Goal: Transaction & Acquisition: Purchase product/service

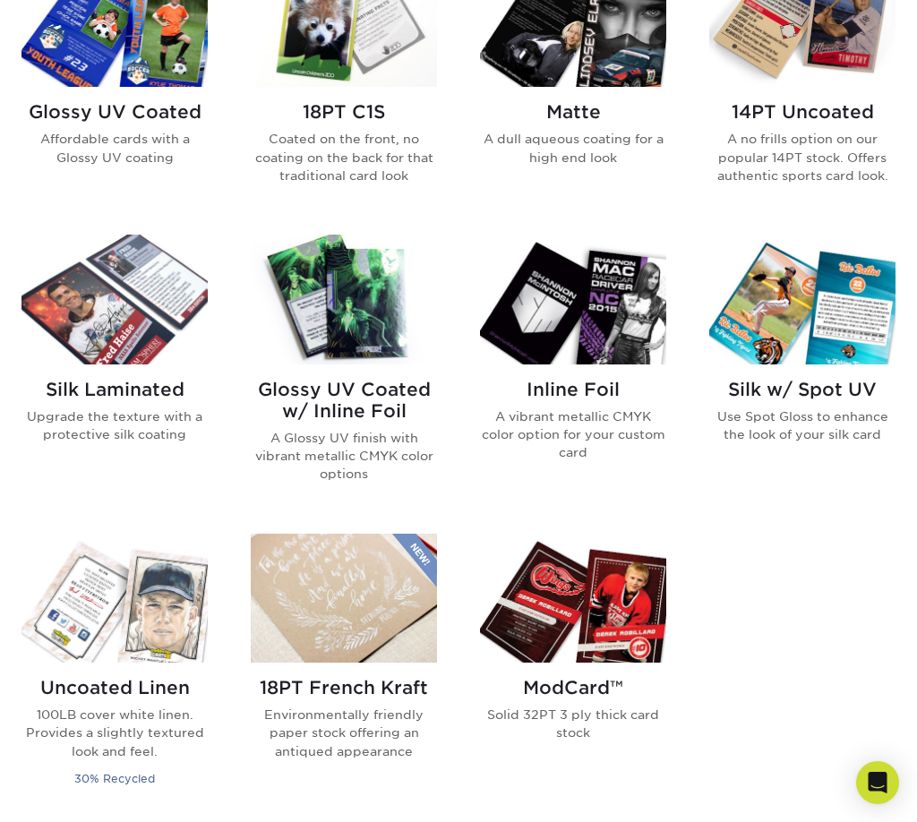
scroll to position [667, 0]
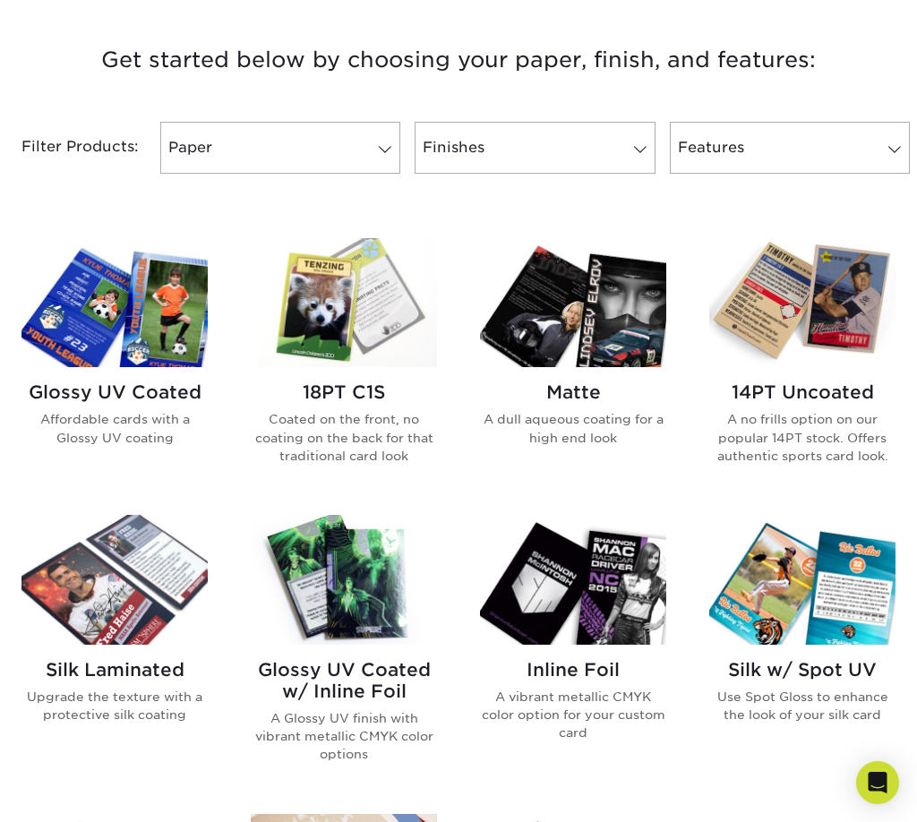
click at [338, 312] on img at bounding box center [344, 302] width 186 height 129
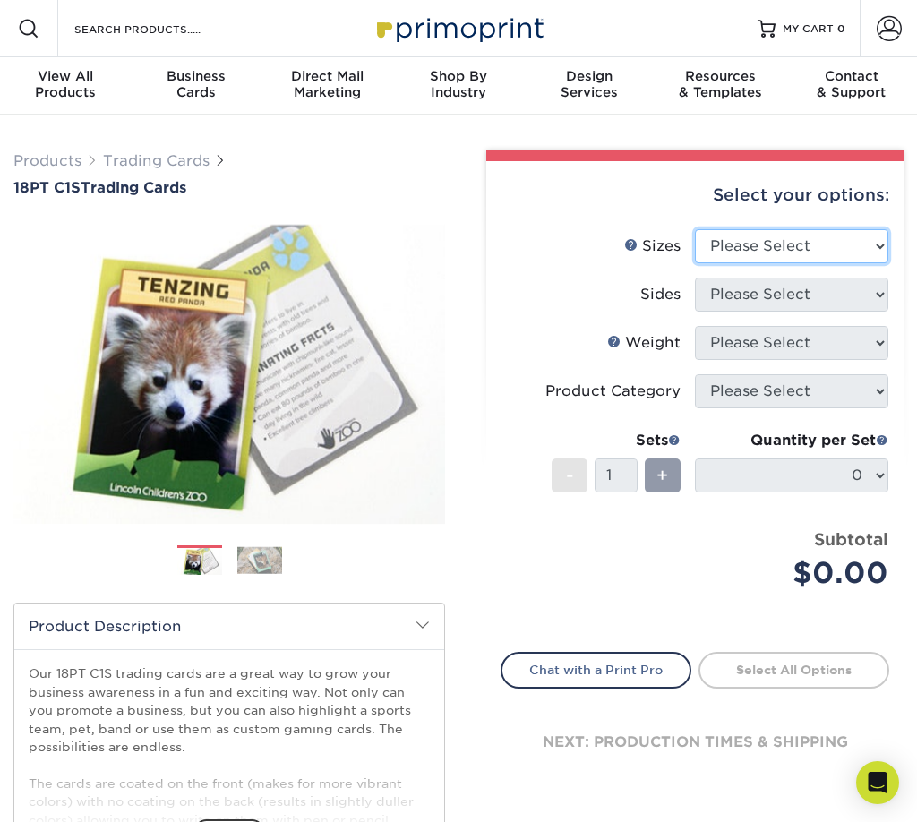
select select "2.50x3.50"
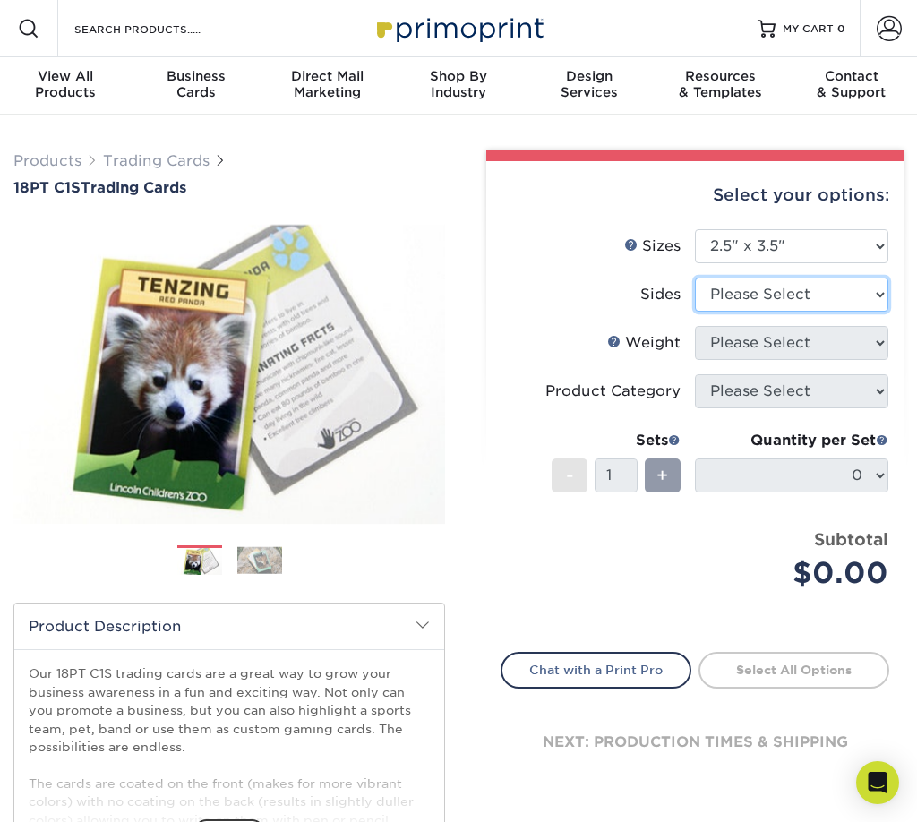
select select "13abbda7-1d64-4f25-8bb2-c179b224825d"
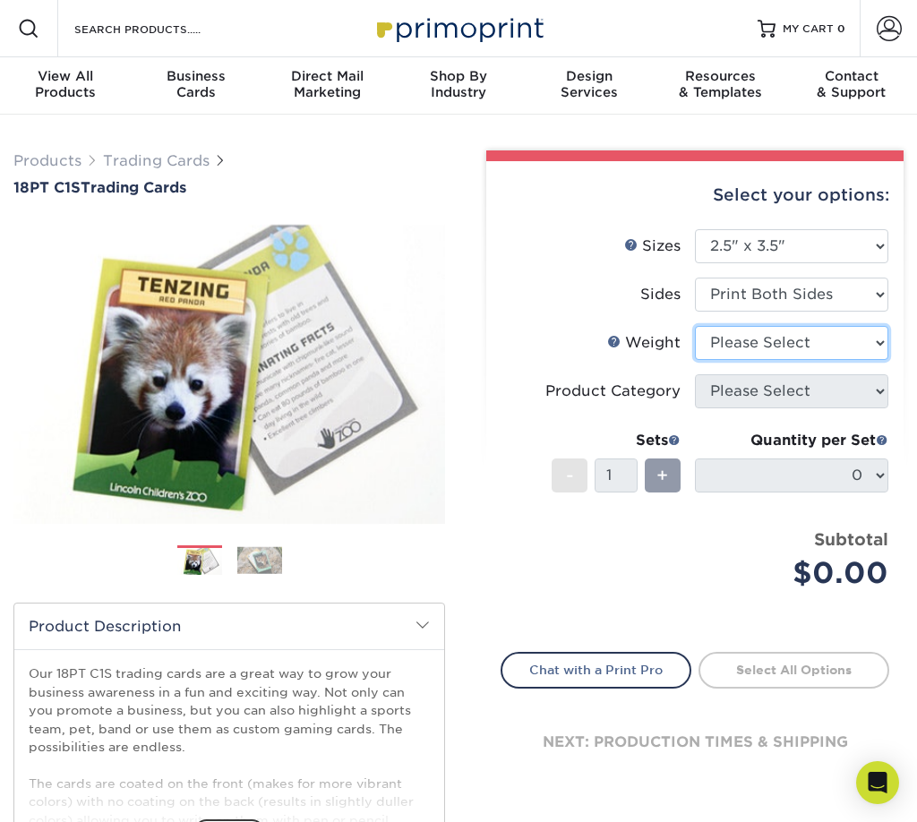
select select "18PTC1S"
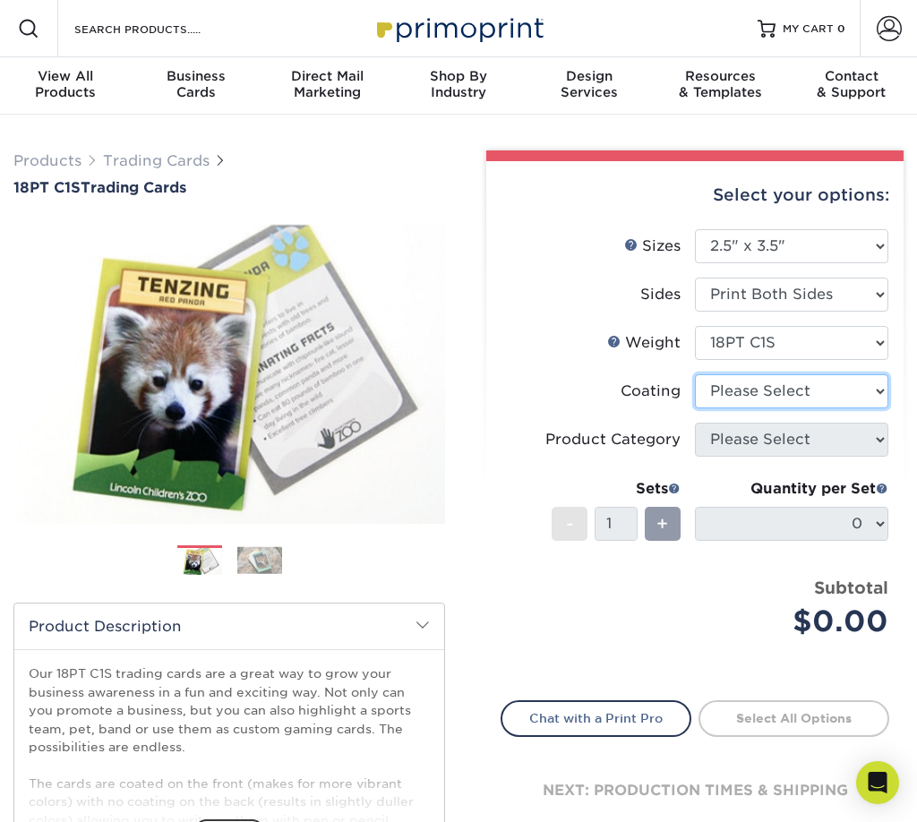
select select "3e7618de-abca-4bda-9f97-8b9129e913d8"
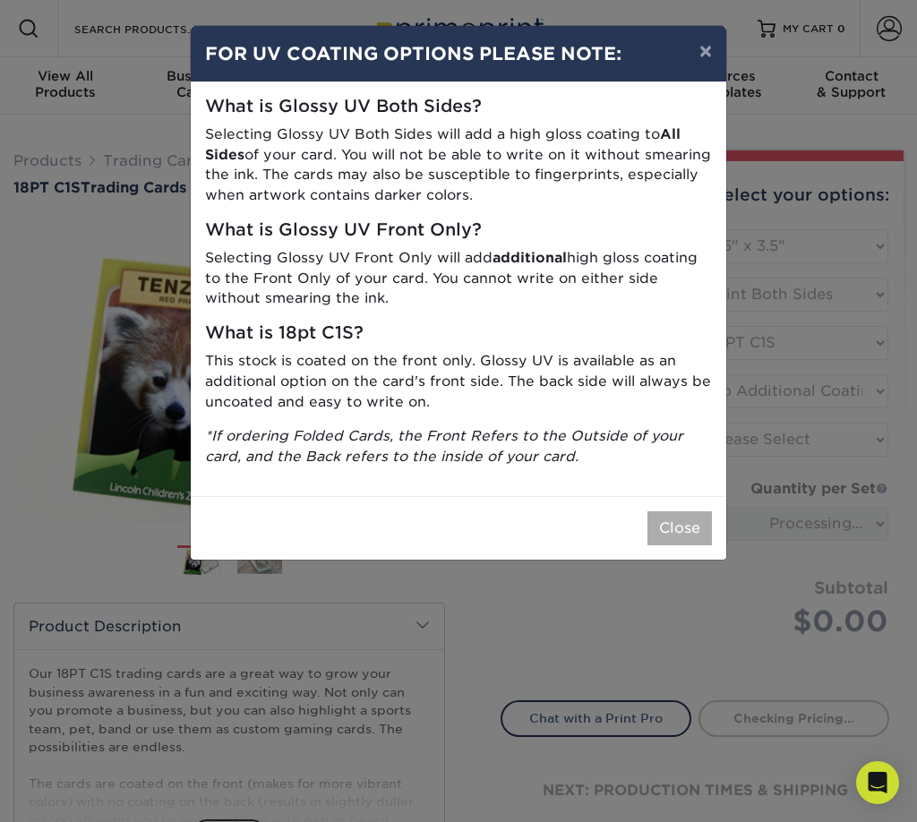
click at [679, 532] on button "Close" at bounding box center [679, 528] width 64 height 34
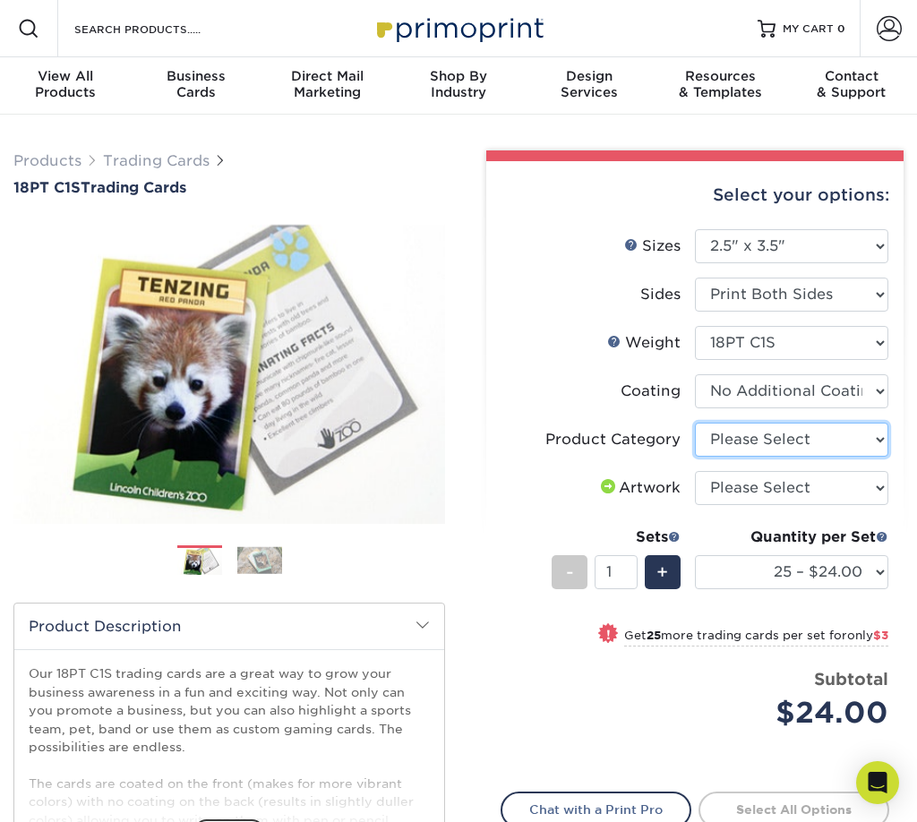
select select "c2f9bce9-36c2-409d-b101-c29d9d031e18"
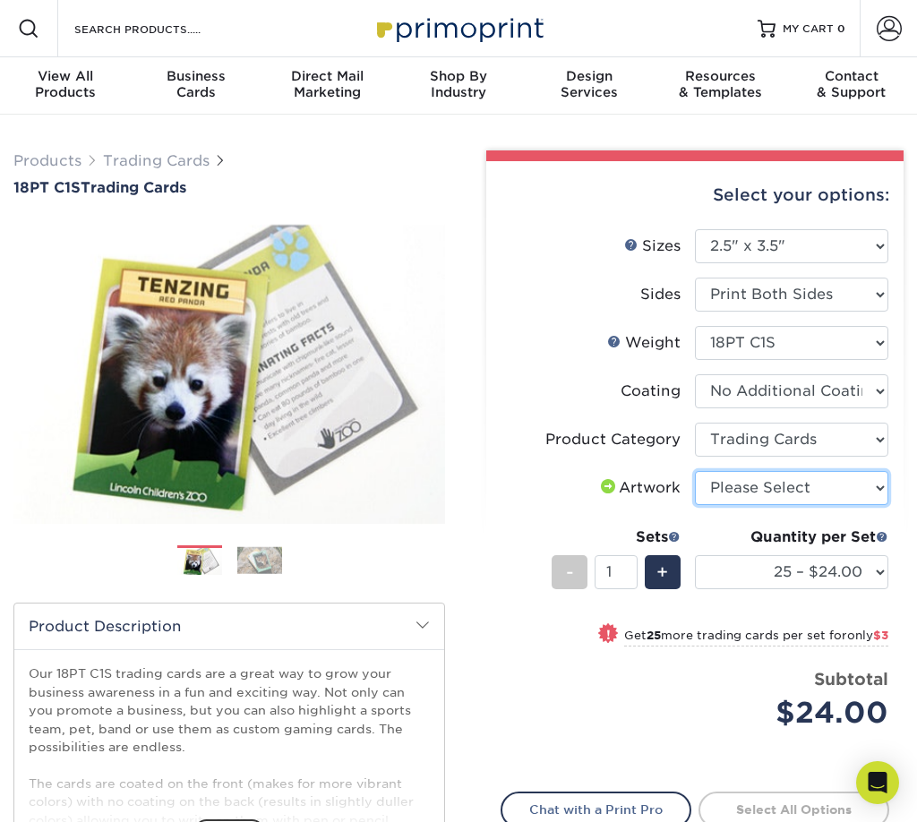
select select "upload"
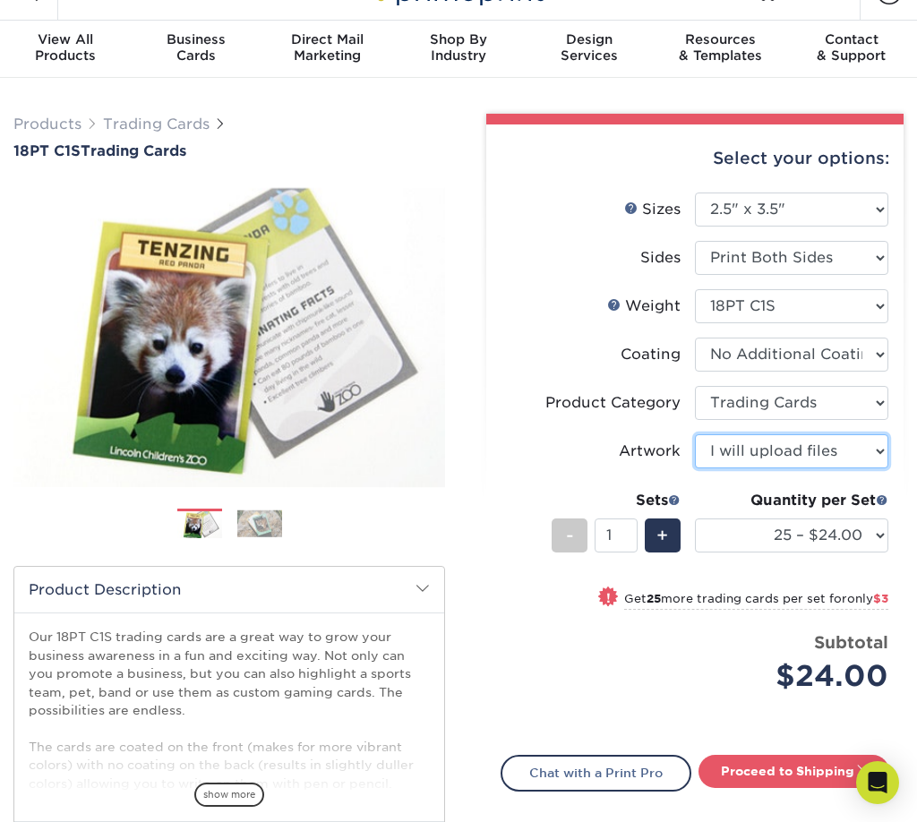
scroll to position [47, 0]
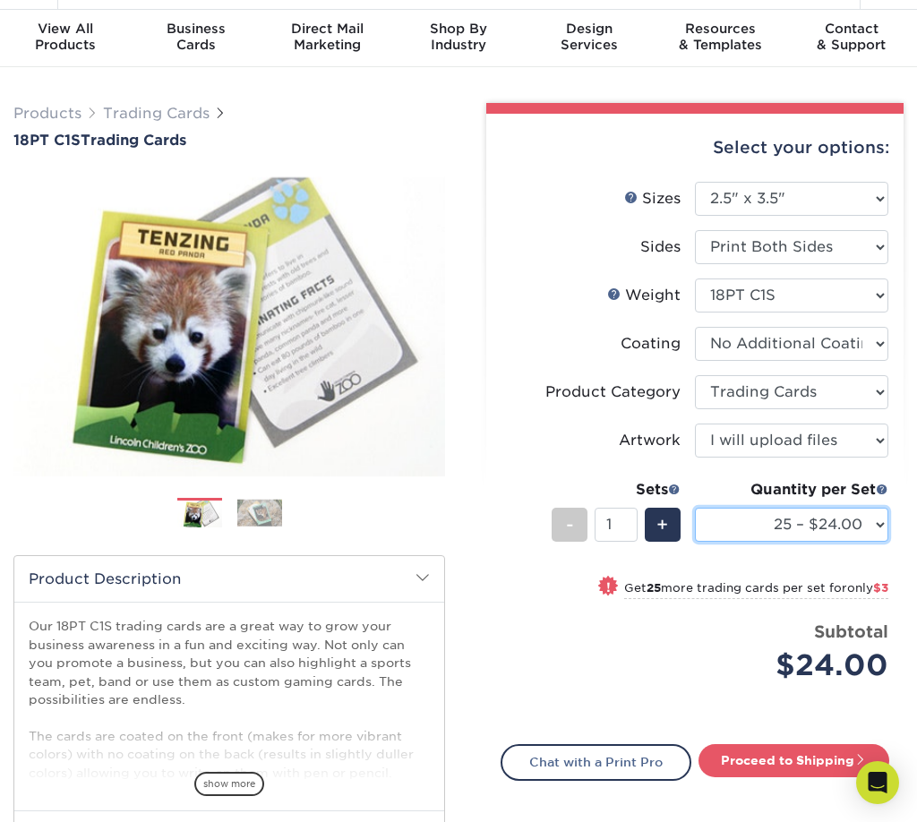
select select "100 – $39.00"
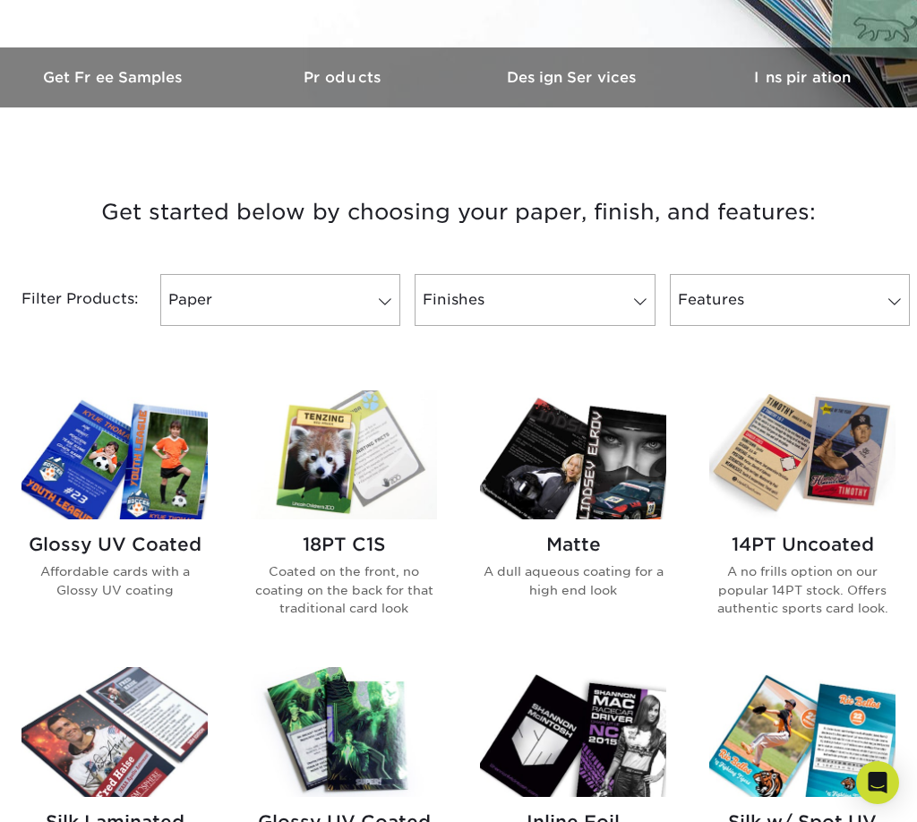
scroll to position [521, 0]
